Goal: Information Seeking & Learning: Understand process/instructions

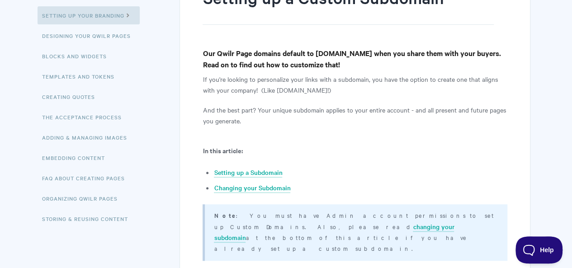
scroll to position [136, 0]
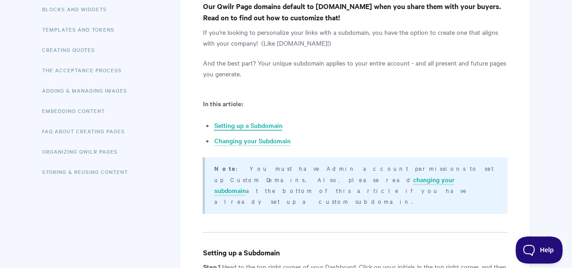
click at [271, 123] on link "Setting up a Subdomain" at bounding box center [248, 126] width 68 height 10
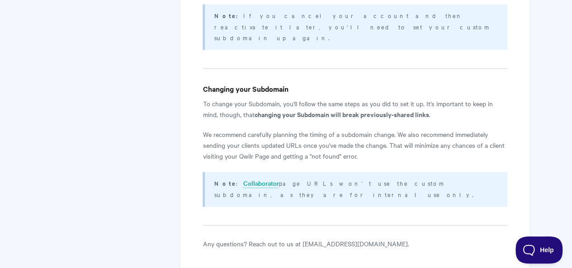
scroll to position [1169, 0]
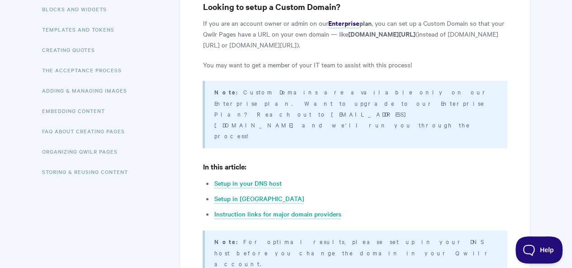
scroll to position [226, 0]
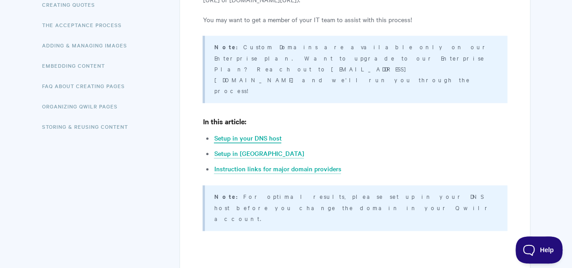
click at [224, 133] on link "Setup in your DNS host" at bounding box center [247, 138] width 67 height 10
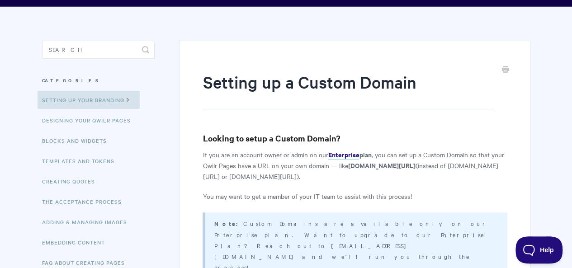
scroll to position [45, 0]
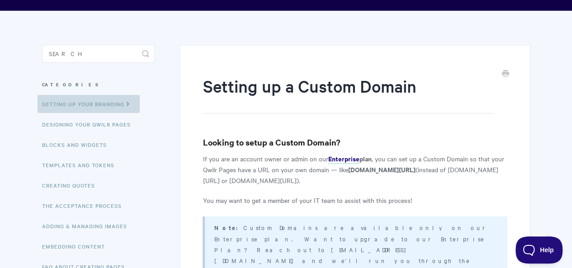
click at [98, 104] on link "Setting up your Branding" at bounding box center [89, 104] width 102 height 18
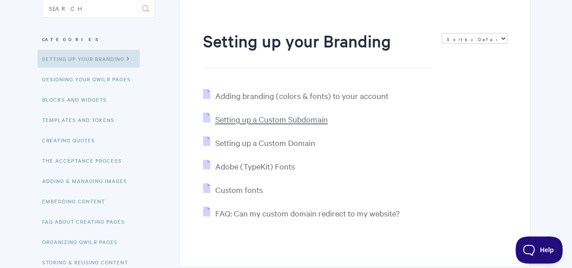
click at [280, 118] on span "Setting up a Custom Subdomain" at bounding box center [271, 119] width 113 height 10
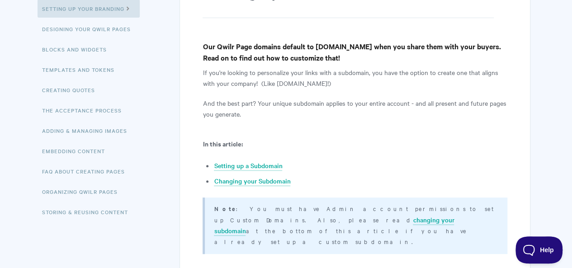
scroll to position [128, 0]
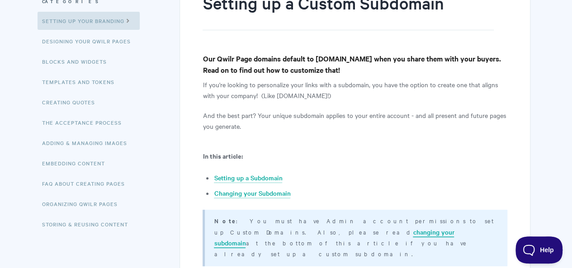
click at [454, 228] on link "changing your subdomain" at bounding box center [334, 238] width 240 height 21
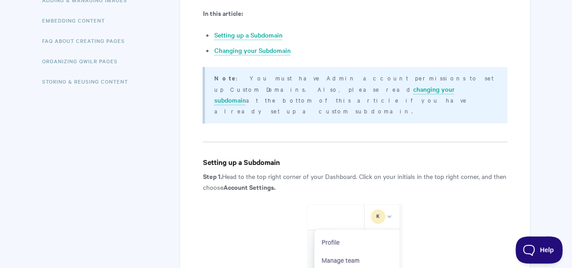
scroll to position [45, 0]
